Goal: Find specific page/section: Find specific page/section

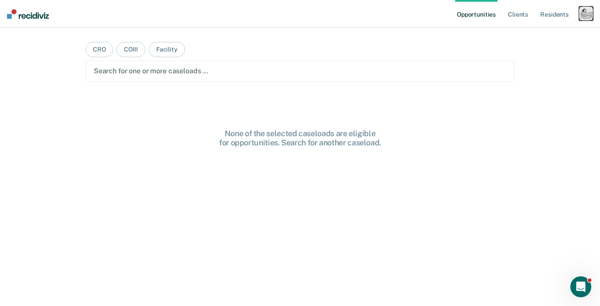
click at [583, 18] on div "button" at bounding box center [586, 14] width 14 height 14
click at [531, 35] on link "Profile" at bounding box center [551, 35] width 70 height 7
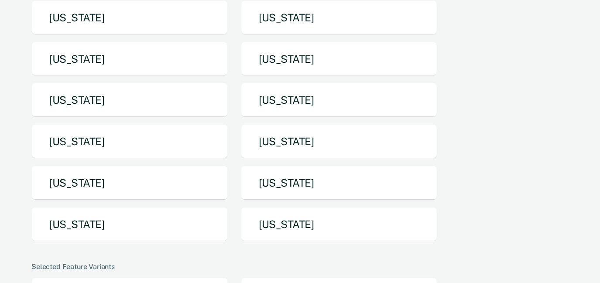
scroll to position [238, 0]
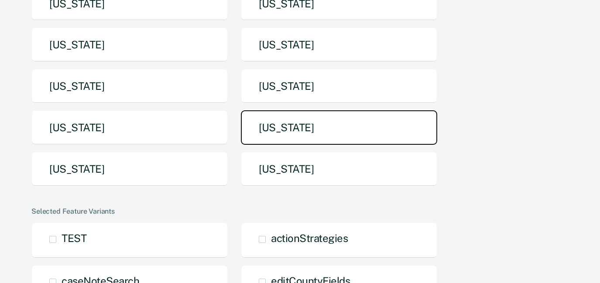
click at [296, 110] on button "[US_STATE]" at bounding box center [339, 127] width 196 height 34
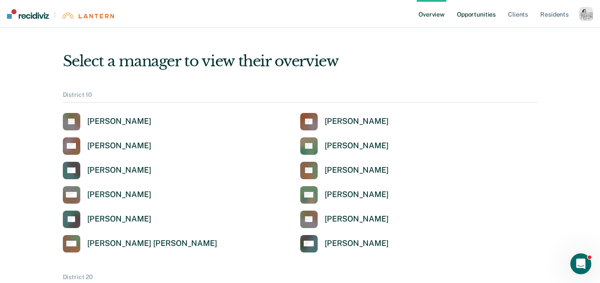
drag, startPoint x: 486, startPoint y: 17, endPoint x: 470, endPoint y: 20, distance: 16.0
click at [481, 13] on link "Opportunities" at bounding box center [476, 14] width 42 height 28
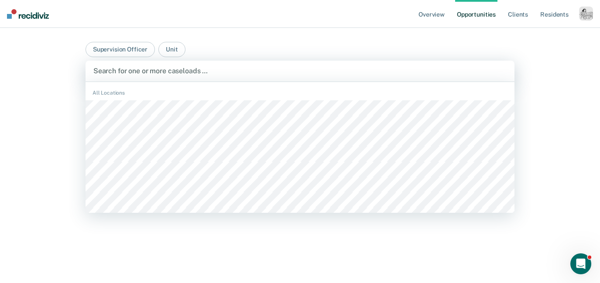
click at [204, 72] on div at bounding box center [299, 71] width 413 height 10
click at [434, 12] on link "Overview" at bounding box center [432, 14] width 30 height 28
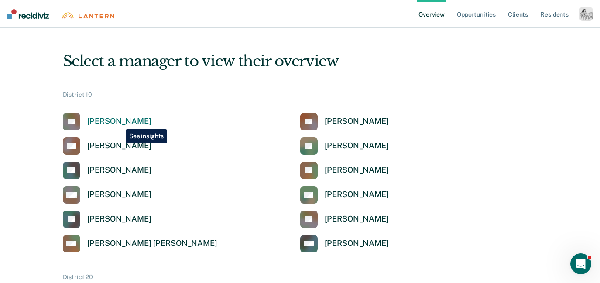
click at [119, 123] on div "[PERSON_NAME]" at bounding box center [119, 122] width 64 height 10
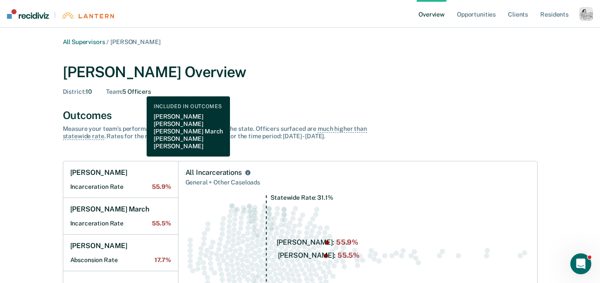
click at [140, 90] on div "Team : 5 Officers" at bounding box center [128, 91] width 45 height 7
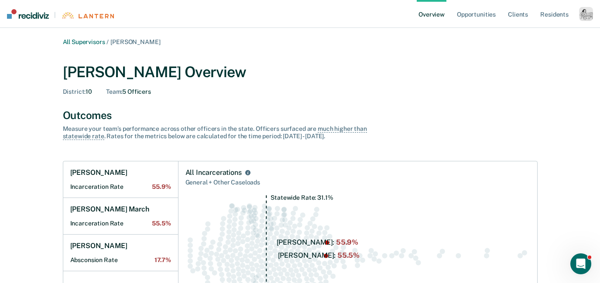
click at [120, 43] on span "[PERSON_NAME]" at bounding box center [135, 41] width 50 height 7
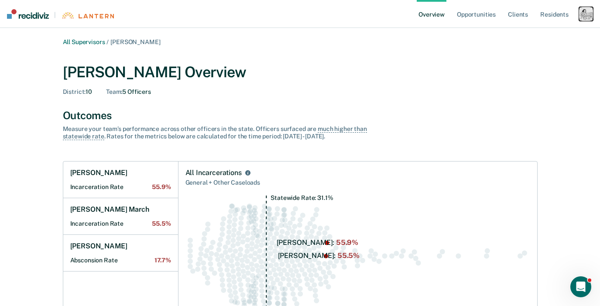
click at [584, 15] on div "button" at bounding box center [586, 14] width 14 height 14
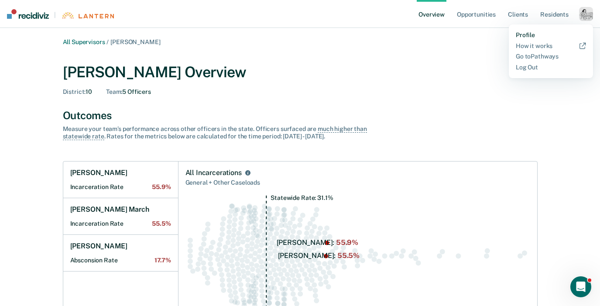
click at [529, 34] on link "Profile" at bounding box center [551, 34] width 70 height 7
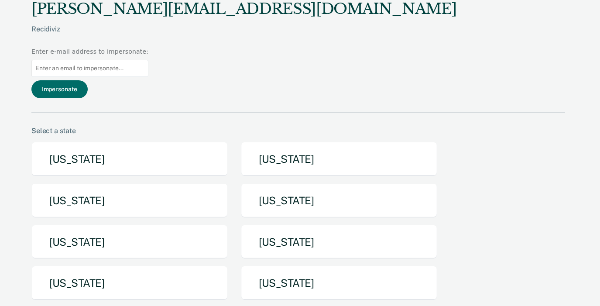
click at [148, 60] on input at bounding box center [89, 68] width 117 height 17
paste input "[PERSON_NAME][EMAIL_ADDRESS][PERSON_NAME][DOMAIN_NAME]"
type input "[PERSON_NAME][EMAIL_ADDRESS][PERSON_NAME][DOMAIN_NAME]"
click at [88, 80] on button "Impersonate" at bounding box center [59, 89] width 56 height 18
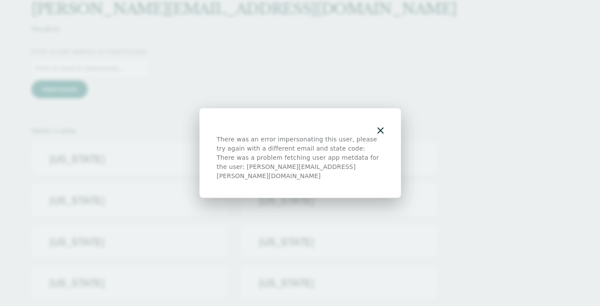
click at [380, 130] on div at bounding box center [300, 130] width 167 height 9
click at [381, 134] on icon "button" at bounding box center [380, 130] width 6 height 6
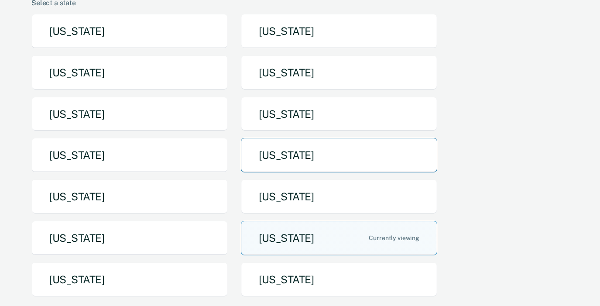
scroll to position [273, 0]
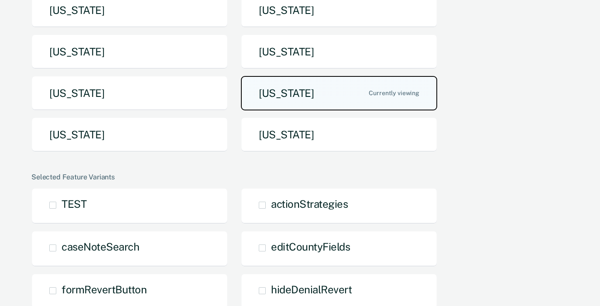
click at [281, 76] on button "[US_STATE]" at bounding box center [339, 93] width 196 height 34
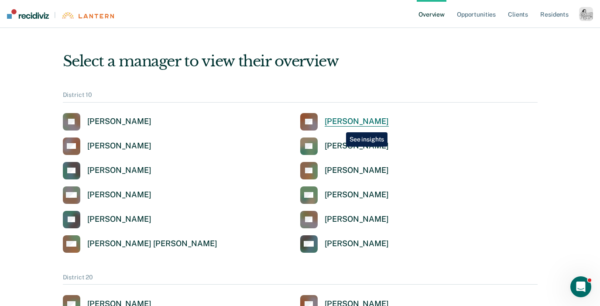
click at [339, 126] on div "[PERSON_NAME]" at bounding box center [357, 122] width 64 height 10
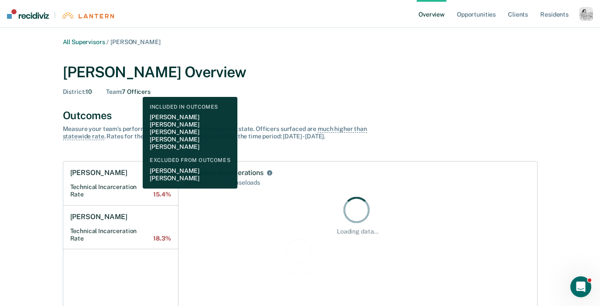
click at [136, 91] on div "Team : 7 Officers" at bounding box center [128, 91] width 45 height 7
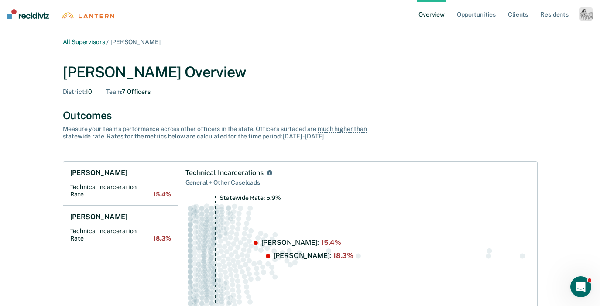
click at [164, 124] on div "Outcomes Measure your team’s performance across other officer s in the state. O…" at bounding box center [300, 124] width 475 height 31
drag, startPoint x: 139, startPoint y: 42, endPoint x: 218, endPoint y: 52, distance: 79.2
click at [577, 17] on ul "Overview Opportunities Client s Resident s" at bounding box center [498, 14] width 162 height 28
